Goal: Task Accomplishment & Management: Complete application form

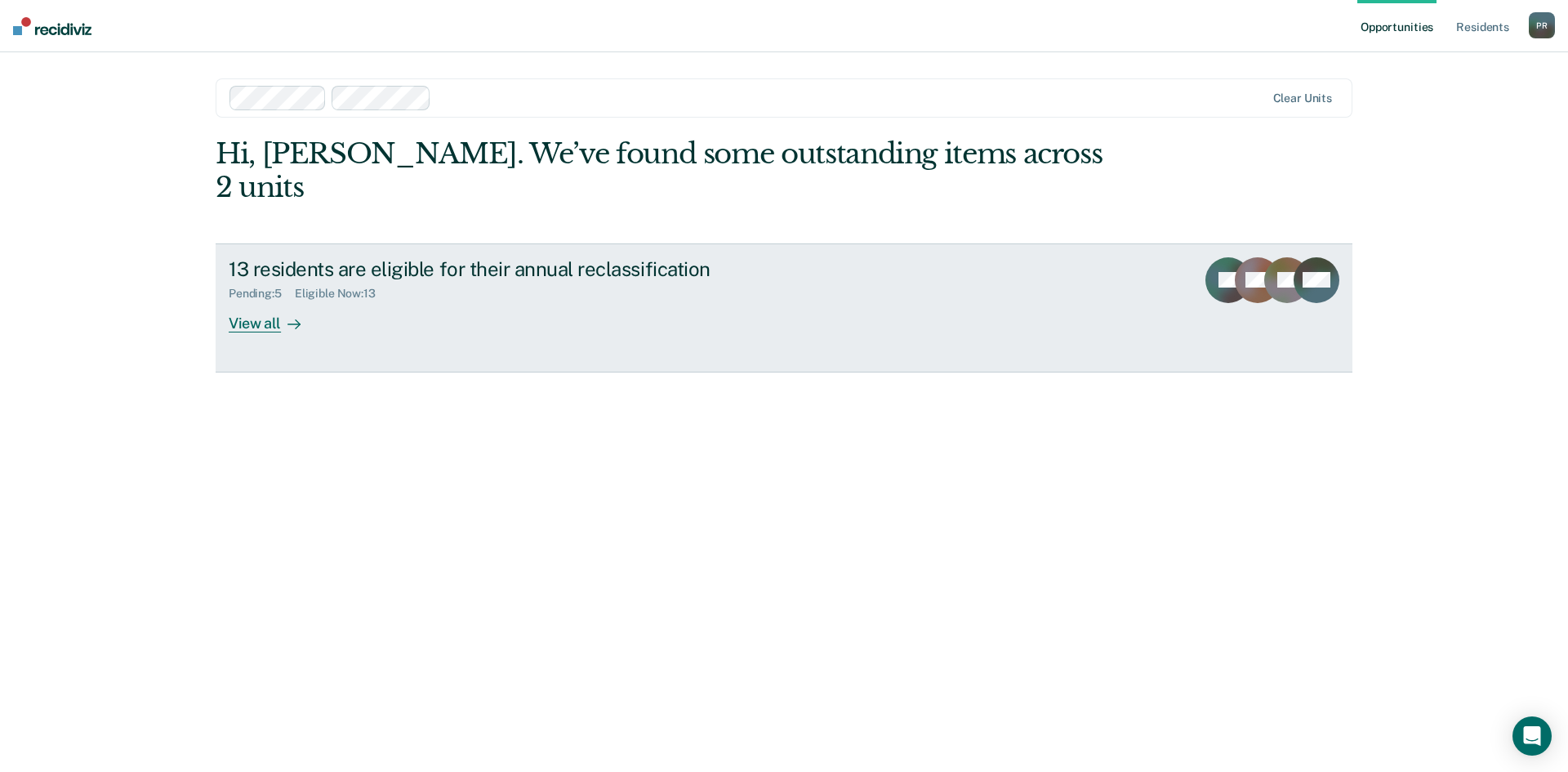
click at [258, 301] on div "View all" at bounding box center [274, 317] width 91 height 32
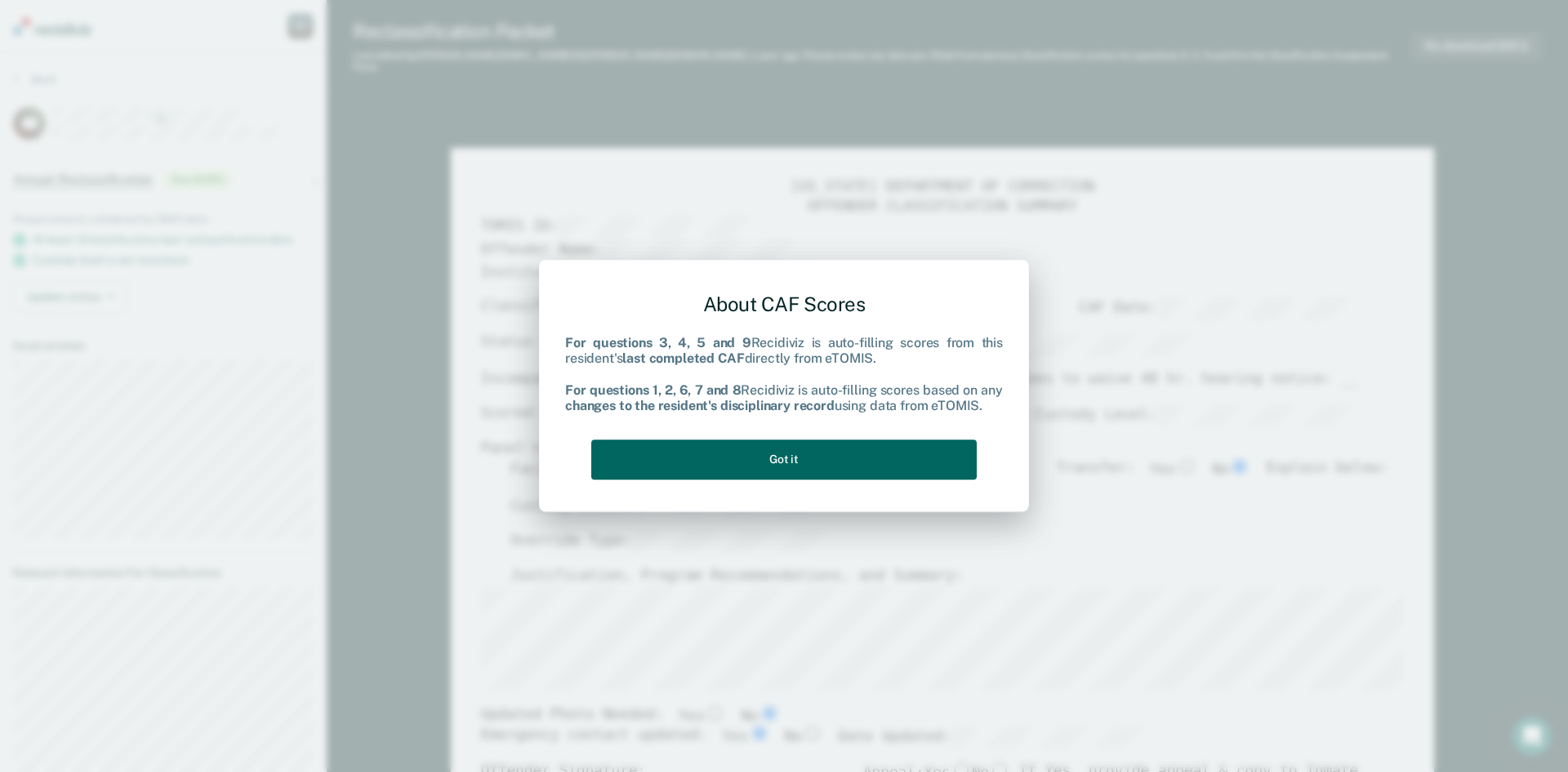
click at [781, 455] on button "Got it" at bounding box center [784, 459] width 385 height 40
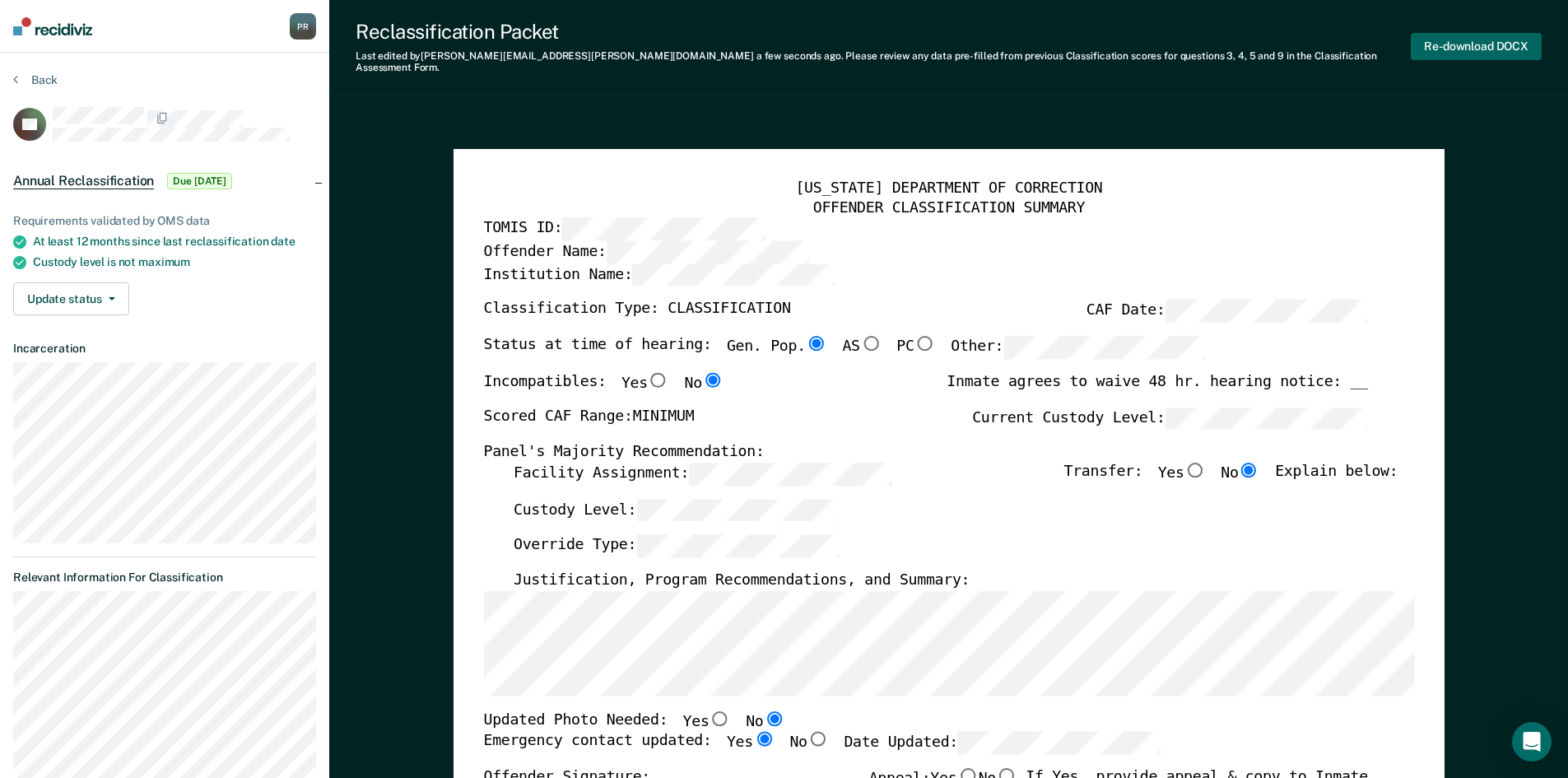
click at [787, 41] on button "Re-download DOCX" at bounding box center [1476, 47] width 131 height 27
type textarea "x"
